Goal: Task Accomplishment & Management: Use online tool/utility

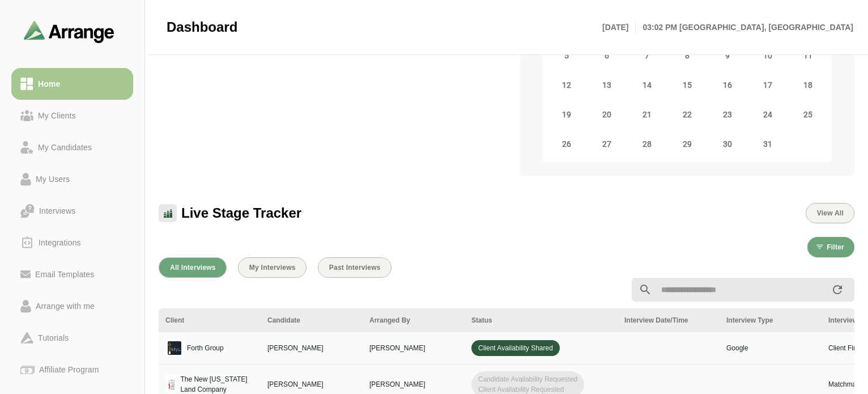
scroll to position [227, 0]
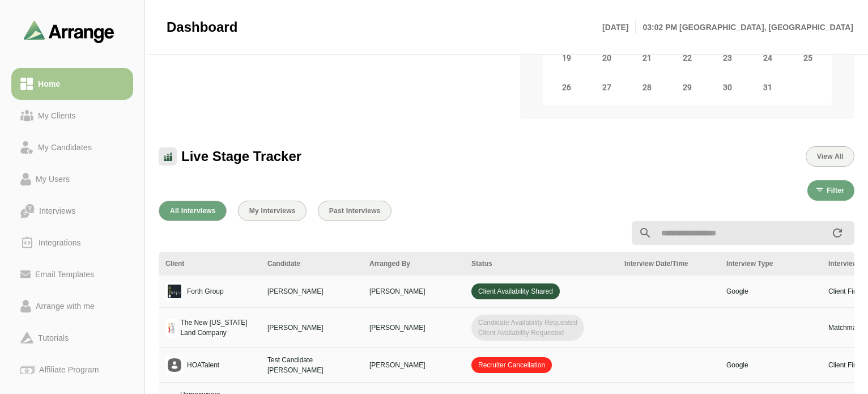
click at [529, 290] on span "Client Availability Shared" at bounding box center [516, 291] width 88 height 16
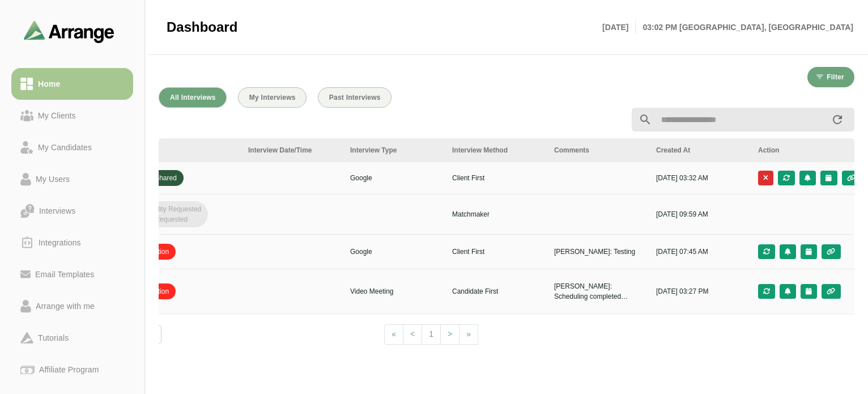
scroll to position [0, 388]
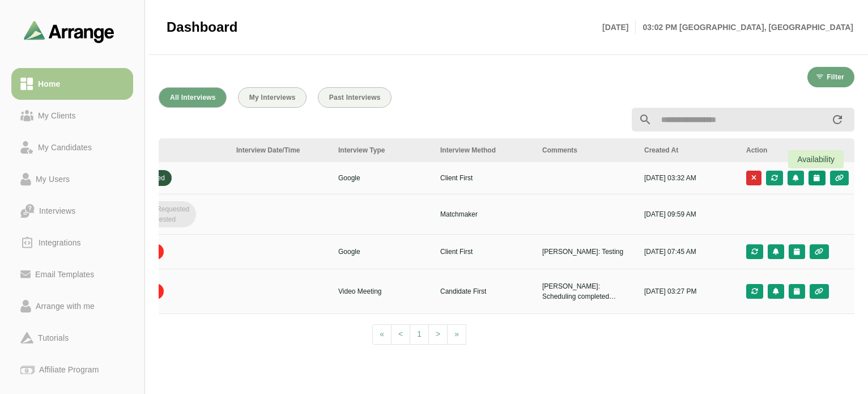
click at [815, 176] on icon "button" at bounding box center [816, 178] width 7 height 7
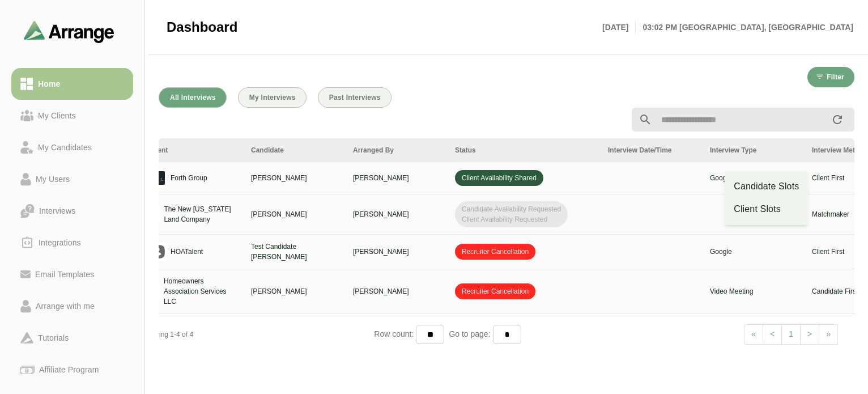
scroll to position [0, 0]
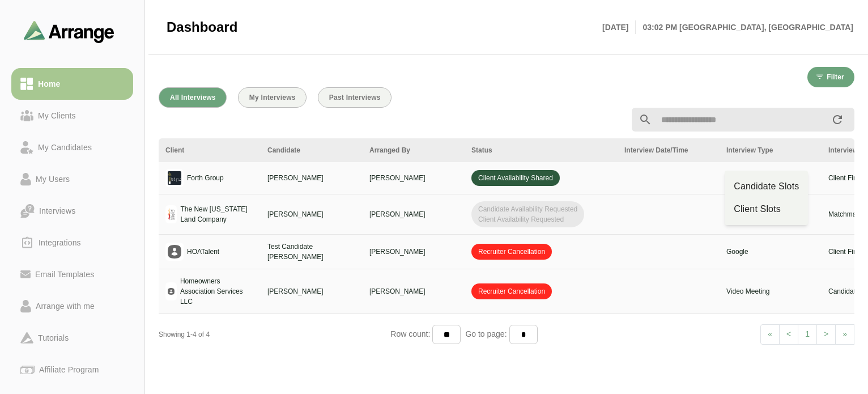
drag, startPoint x: 442, startPoint y: 354, endPoint x: 590, endPoint y: 348, distance: 147.5
click at [590, 348] on div "Client Candidate Arranged By Status Interview Date/Time Interview Type Intervie…" at bounding box center [507, 245] width 696 height 214
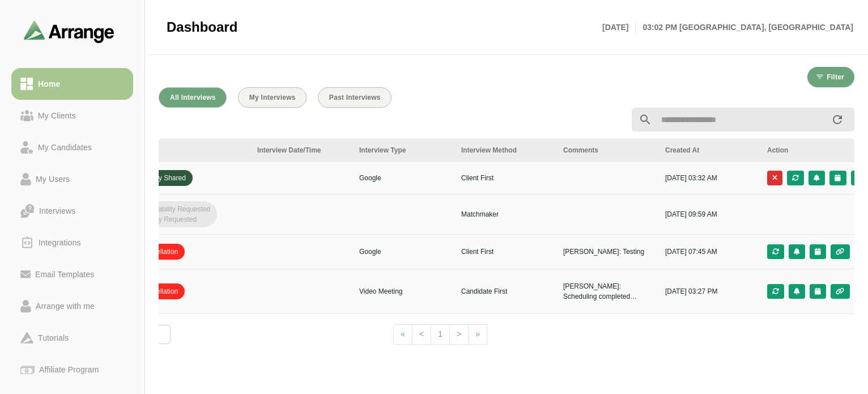
scroll to position [0, 388]
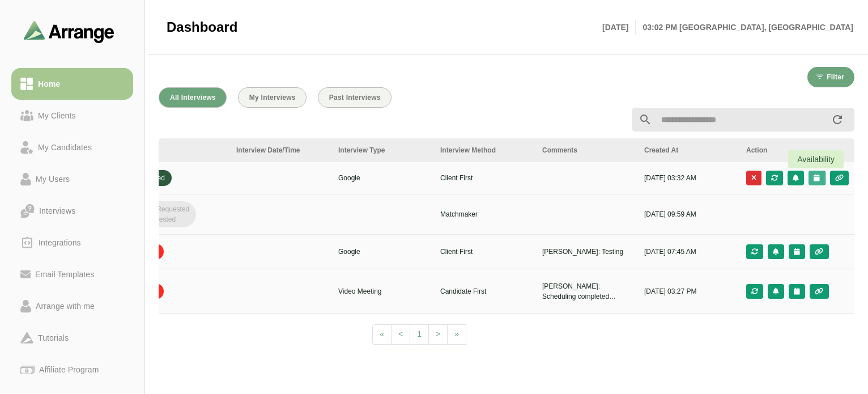
click at [815, 179] on icon "button" at bounding box center [816, 178] width 7 height 7
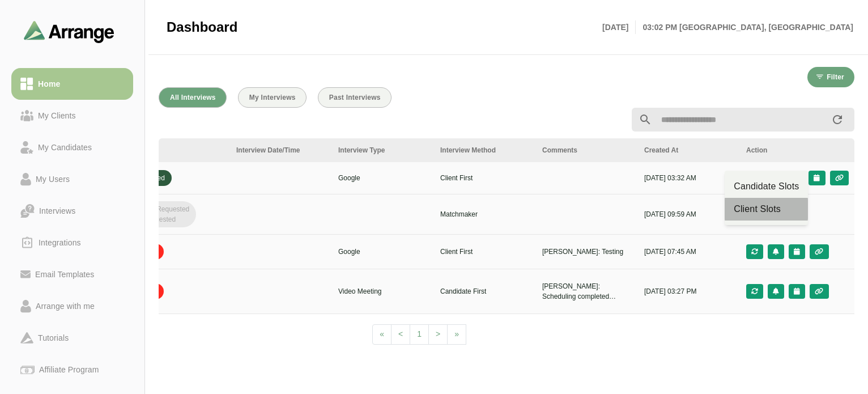
click at [783, 213] on div "Client Slots" at bounding box center [766, 209] width 65 height 14
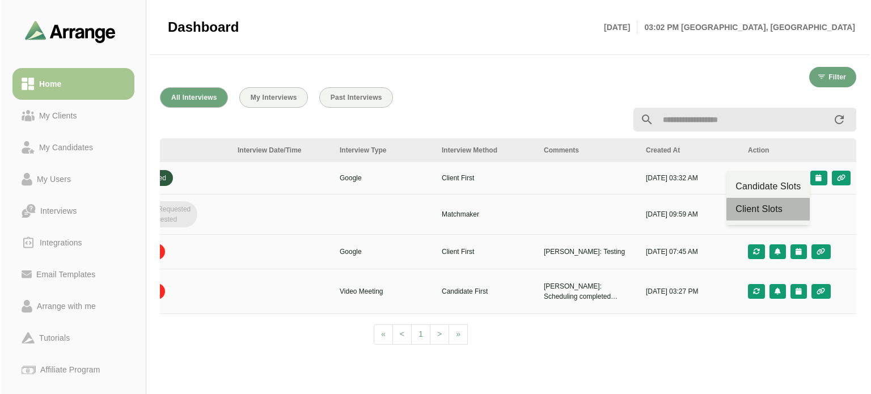
scroll to position [0, 0]
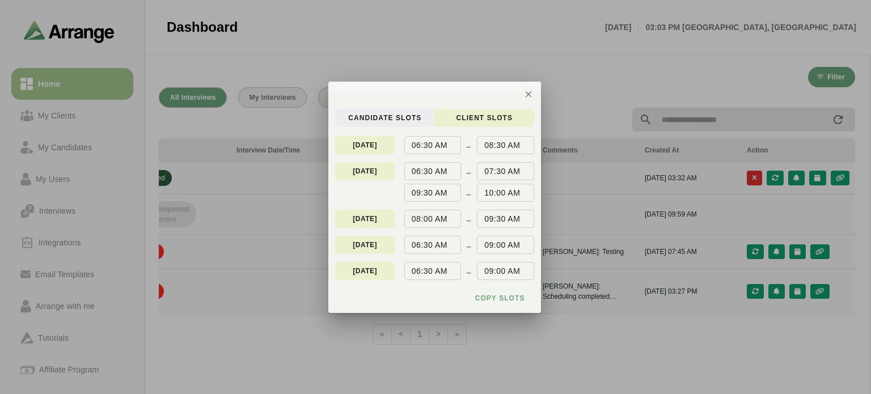
click at [385, 115] on span "candidate Slots" at bounding box center [384, 117] width 74 height 9
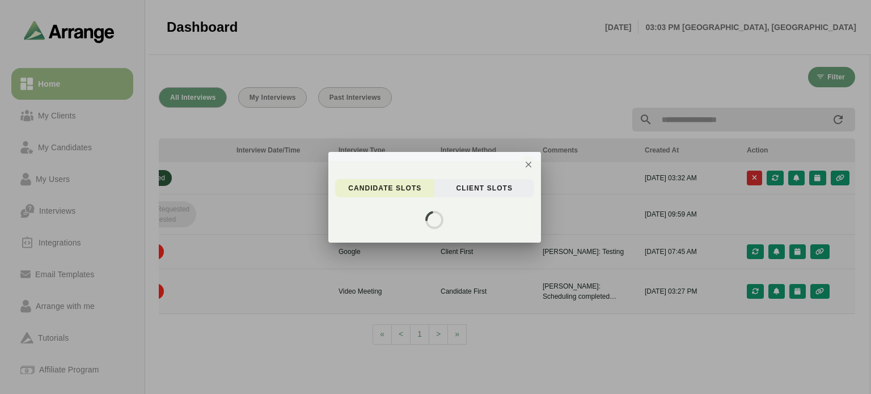
click at [502, 185] on span "client Slots" at bounding box center [483, 188] width 57 height 9
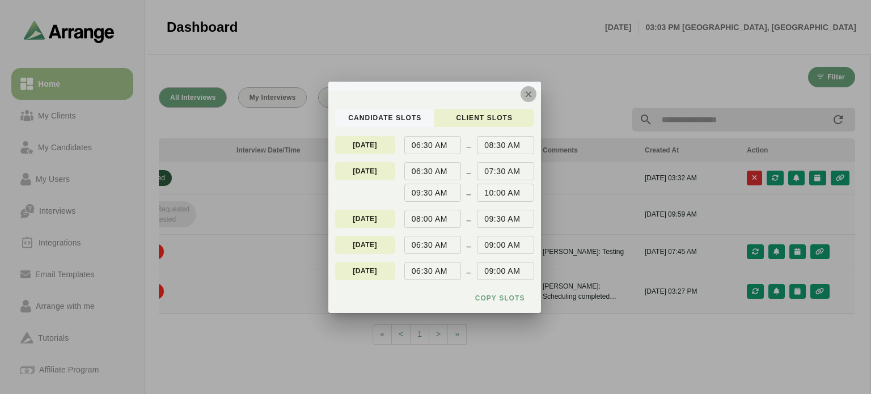
click at [528, 95] on icon "button" at bounding box center [528, 94] width 10 height 10
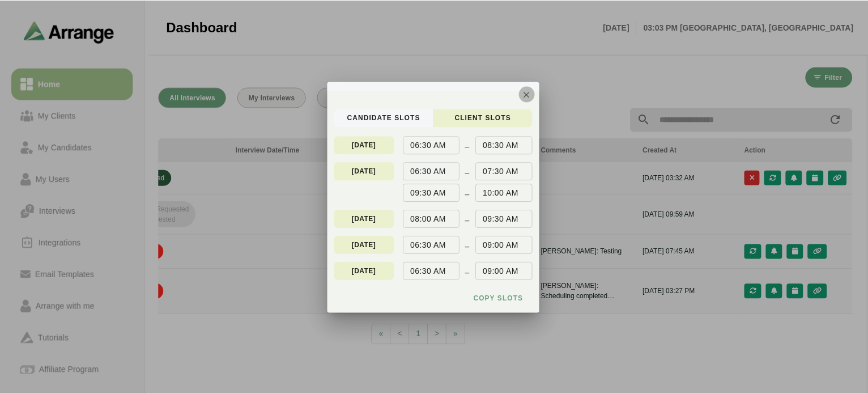
scroll to position [340, 0]
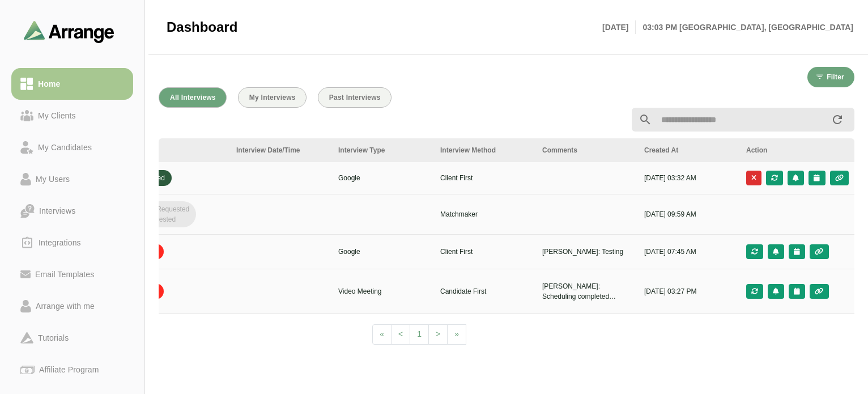
click at [669, 175] on p "[DATE] 03:32 AM" at bounding box center [689, 178] width 88 height 10
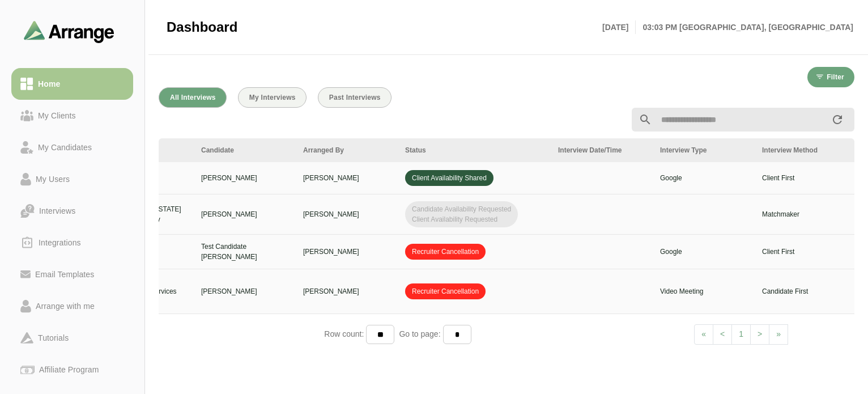
scroll to position [0, 0]
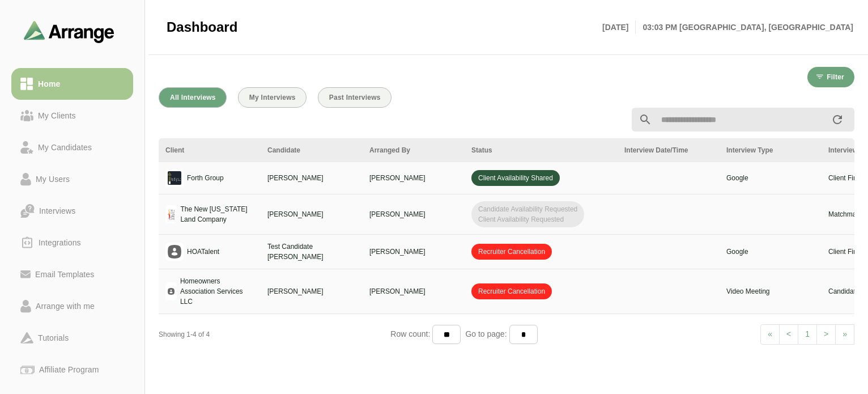
click at [272, 181] on p "[PERSON_NAME]" at bounding box center [312, 178] width 88 height 10
click at [499, 179] on span "Client Availability Shared" at bounding box center [516, 178] width 88 height 16
click at [666, 179] on td at bounding box center [669, 178] width 102 height 32
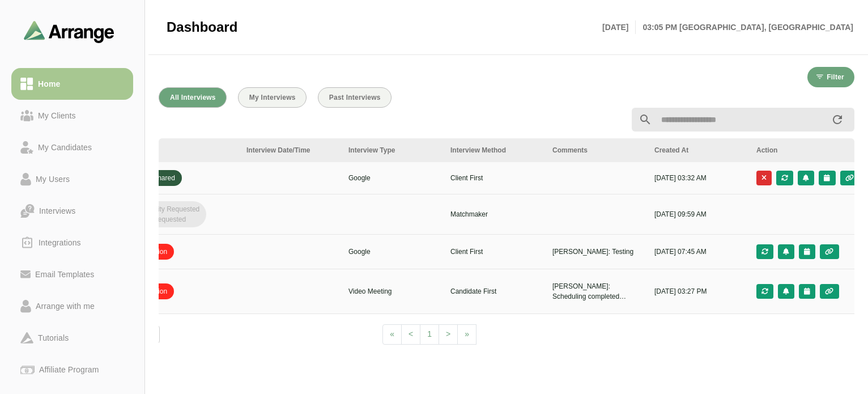
scroll to position [0, 388]
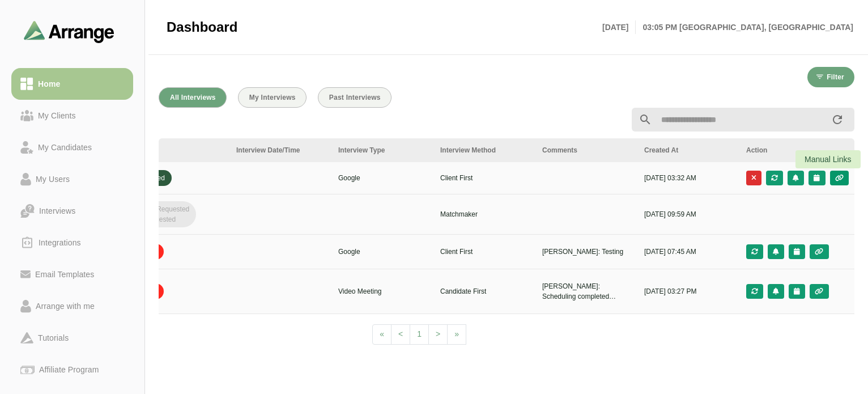
click at [841, 178] on icon "button" at bounding box center [840, 178] width 10 height 7
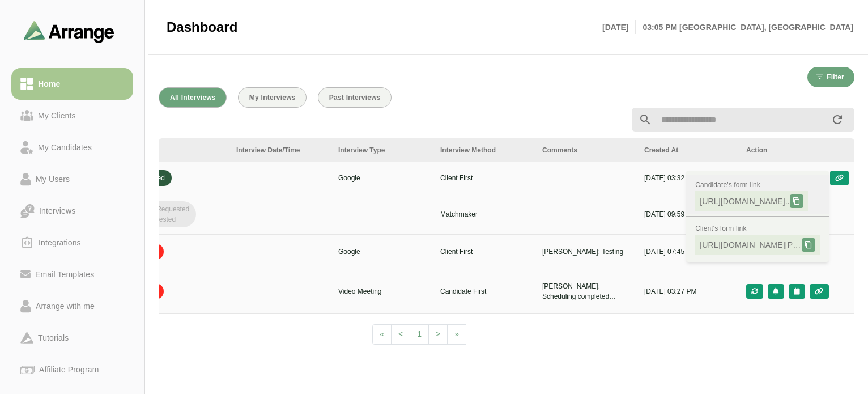
click at [801, 200] on icon at bounding box center [797, 201] width 8 height 8
